Goal: Information Seeking & Learning: Understand process/instructions

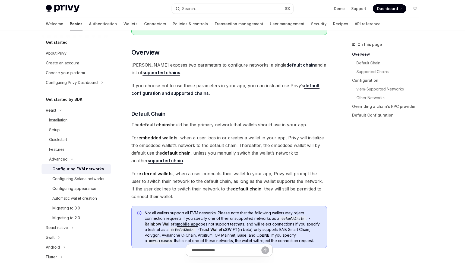
scroll to position [116, 0]
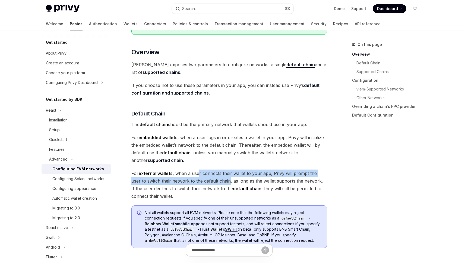
drag, startPoint x: 199, startPoint y: 175, endPoint x: 219, endPoint y: 180, distance: 20.7
click at [219, 180] on span "For external wallets , when a user connects their wallet to your app, Privy wil…" at bounding box center [229, 184] width 196 height 30
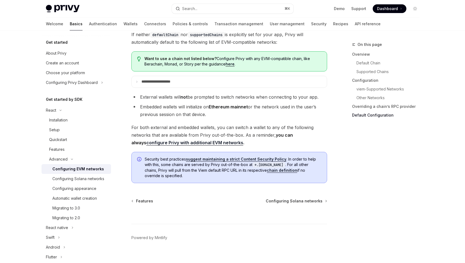
scroll to position [1363, 0]
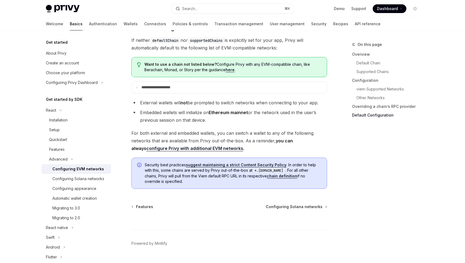
click at [397, 163] on div "On this page Overview Default Chain Supported Chains Configuration viem-Support…" at bounding box center [382, 151] width 83 height 221
drag, startPoint x: 176, startPoint y: 119, endPoint x: 255, endPoint y: 117, distance: 78.7
click at [255, 117] on li "Embedded wallets will initialize on Ethereum mainnet or the network used in the…" at bounding box center [229, 116] width 196 height 15
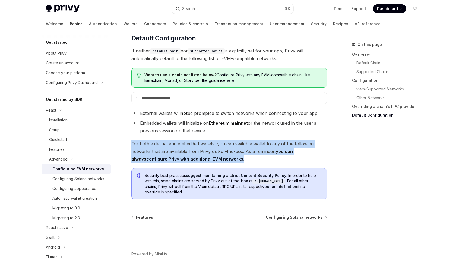
drag, startPoint x: 135, startPoint y: 149, endPoint x: 238, endPoint y: 166, distance: 104.5
click at [238, 163] on span "For both external and embedded wallets, you can switch a wallet to any of the f…" at bounding box center [229, 151] width 196 height 23
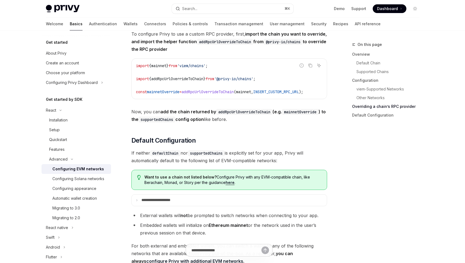
scroll to position [1204, 0]
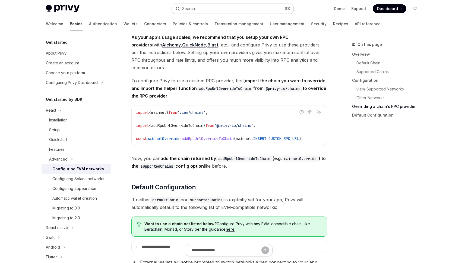
click at [214, 7] on button "Search... ⌘ K" at bounding box center [233, 9] width 122 height 10
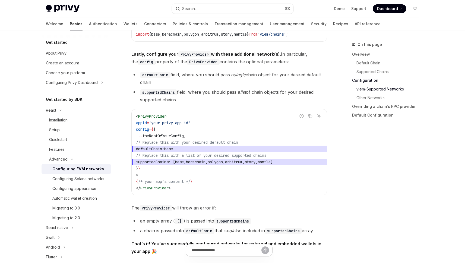
click at [171, 130] on code "< PrivyProvider appId = 'your-privy-app-id' config = { { ... theRestOfYourConfi…" at bounding box center [229, 152] width 186 height 78
click at [171, 129] on code "< PrivyProvider appId = 'your-privy-app-id' config = { { ... theRestOfYourConfi…" at bounding box center [229, 152] width 186 height 78
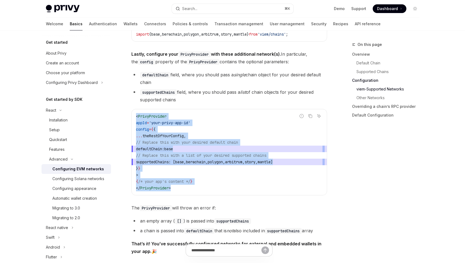
drag, startPoint x: 137, startPoint y: 118, endPoint x: 189, endPoint y: 196, distance: 94.2
click at [189, 195] on div "< PrivyProvider appId = 'your-privy-app-id' config = { { ... theRestOfYourConfi…" at bounding box center [229, 152] width 195 height 86
copy code "< PrivyProvider appId = 'your-privy-app-id' config = { { ... theRestOfYourConfi…"
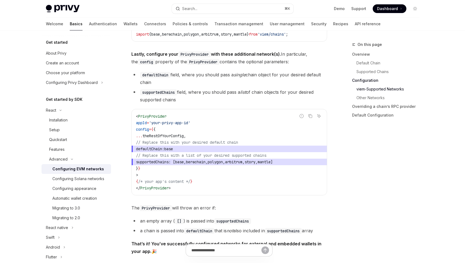
drag, startPoint x: 365, startPoint y: 173, endPoint x: 368, endPoint y: 176, distance: 3.9
click at [366, 175] on div "On this page Overview Default Chain Supported Chains Configuration viem-Support…" at bounding box center [382, 151] width 83 height 221
click at [368, 174] on div "On this page Overview Default Chain Supported Chains Configuration viem-Support…" at bounding box center [382, 151] width 83 height 221
click at [271, 222] on li "an empty array ( [] ) is passed into supportedChains" at bounding box center [229, 221] width 196 height 8
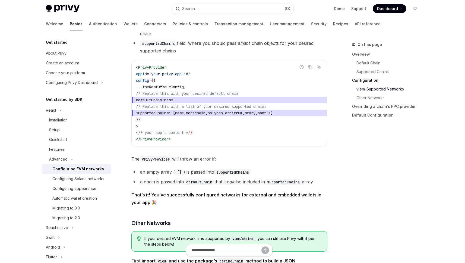
scroll to position [709, 0]
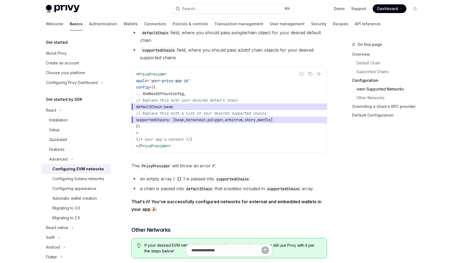
click at [158, 53] on code "supportedChains" at bounding box center [158, 50] width 37 height 6
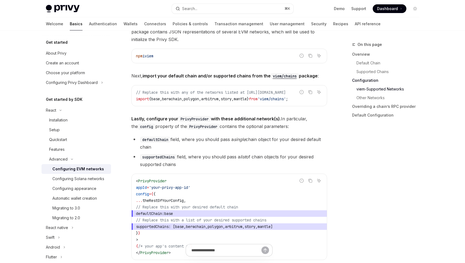
scroll to position [609, 0]
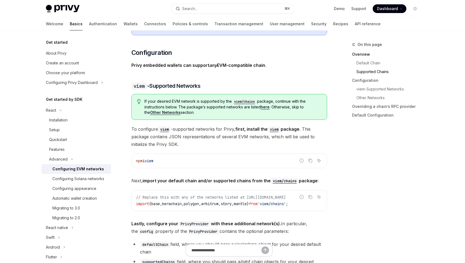
scroll to position [505, 0]
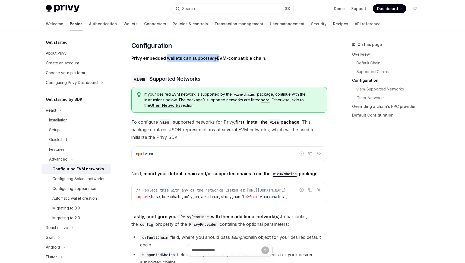
drag, startPoint x: 166, startPoint y: 57, endPoint x: 218, endPoint y: 59, distance: 52.2
click at [218, 59] on strong "Privy embedded wallets can support any EVM-compatible chain" at bounding box center [198, 57] width 134 height 5
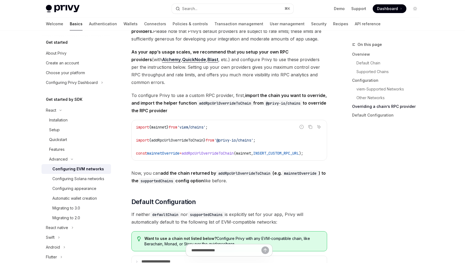
scroll to position [1254, 0]
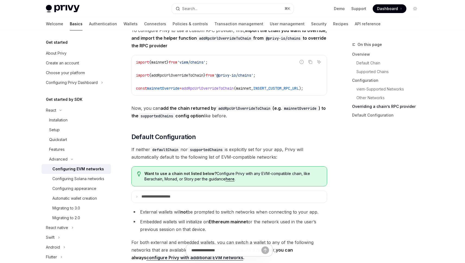
click at [231, 181] on link "here" at bounding box center [230, 178] width 9 height 5
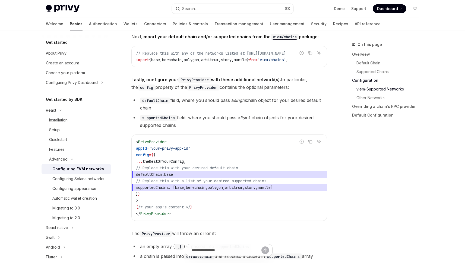
scroll to position [648, 0]
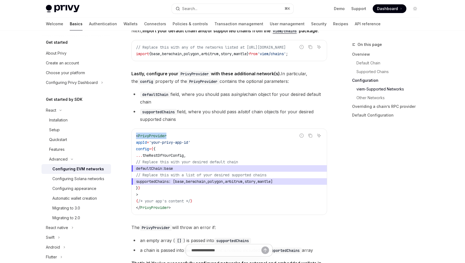
drag, startPoint x: 135, startPoint y: 138, endPoint x: 177, endPoint y: 135, distance: 42.4
click at [177, 135] on div "< PrivyProvider appId = 'your-privy-app-id' config = { { ... theRestOfYourConfi…" at bounding box center [229, 172] width 195 height 86
copy span "< PrivyProvider"
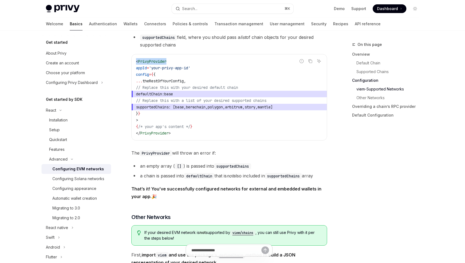
scroll to position [723, 0]
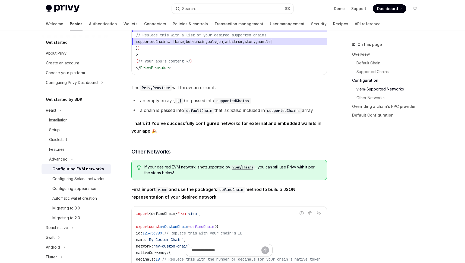
click at [332, 189] on div "On this page Overview Default Chain Supported Chains Configuration viem-Support…" at bounding box center [233, 47] width 382 height 1609
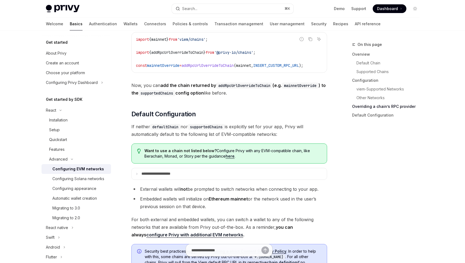
scroll to position [1289, 0]
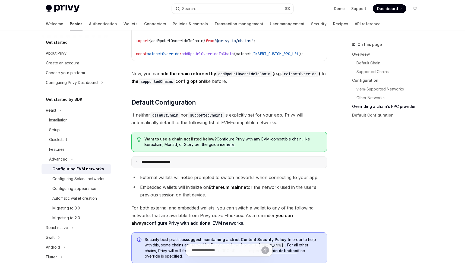
click at [135, 163] on icon at bounding box center [136, 162] width 3 height 3
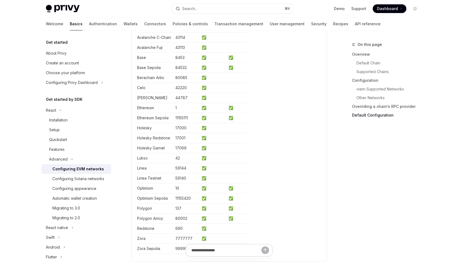
scroll to position [1607, 0]
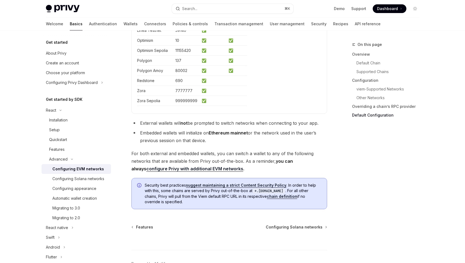
click at [361, 163] on div "On this page Overview Default Chain Supported Chains Configuration viem-Support…" at bounding box center [382, 151] width 83 height 221
click at [416, 150] on div "On this page Overview Default Chain Supported Chains Configuration viem-Support…" at bounding box center [382, 151] width 83 height 221
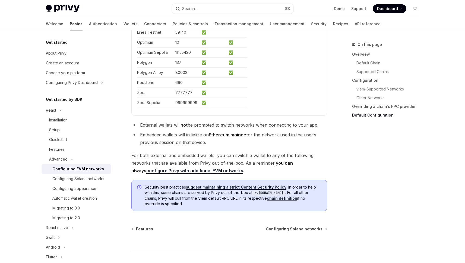
scroll to position [137, 0]
